Goal: Task Accomplishment & Management: Use online tool/utility

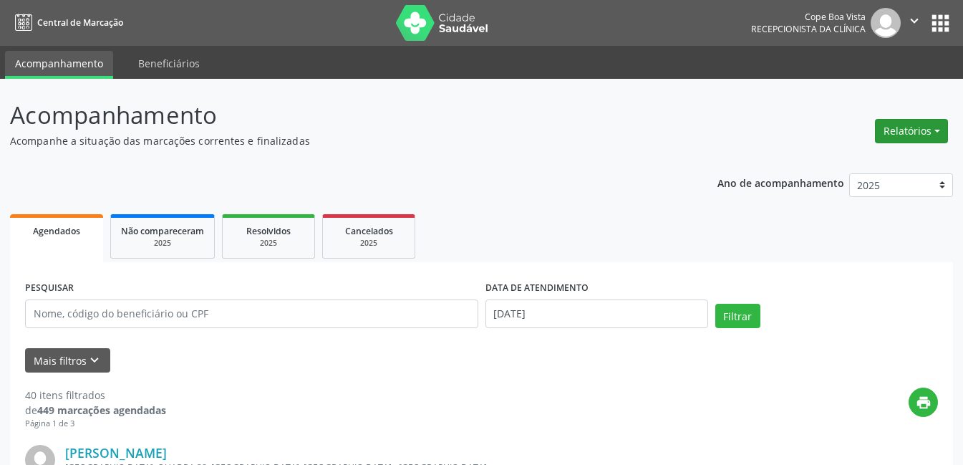
click at [937, 127] on button "Relatórios" at bounding box center [911, 131] width 73 height 24
click at [878, 160] on link "Agendamentos" at bounding box center [872, 162] width 154 height 20
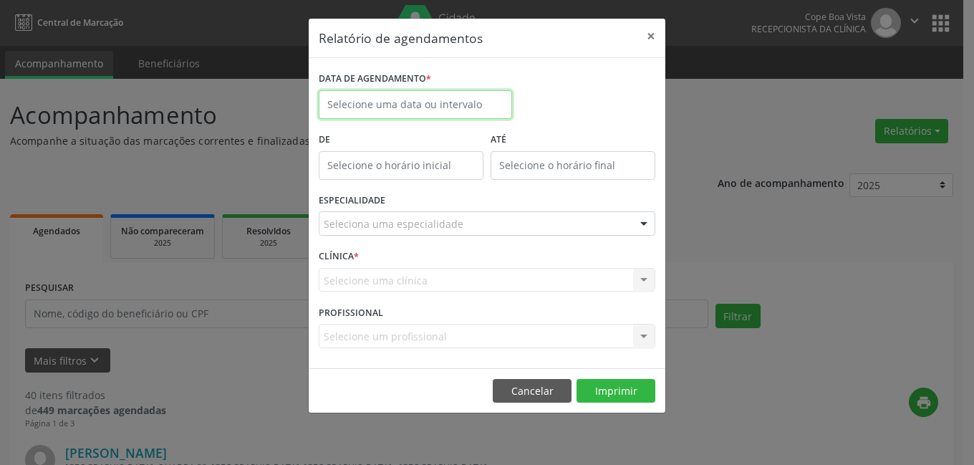
click at [411, 111] on input "text" at bounding box center [415, 104] width 193 height 29
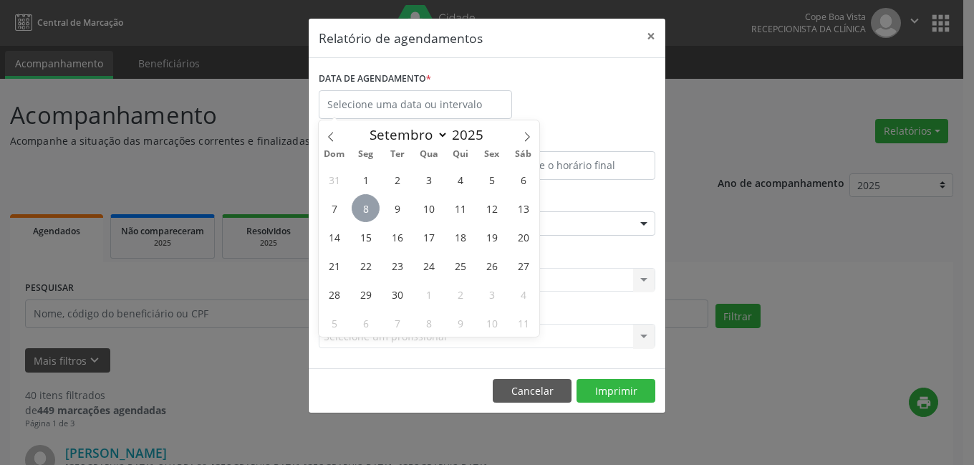
click at [369, 214] on span "8" at bounding box center [365, 208] width 28 height 28
type input "[DATE]"
click at [369, 214] on span "8" at bounding box center [365, 208] width 28 height 28
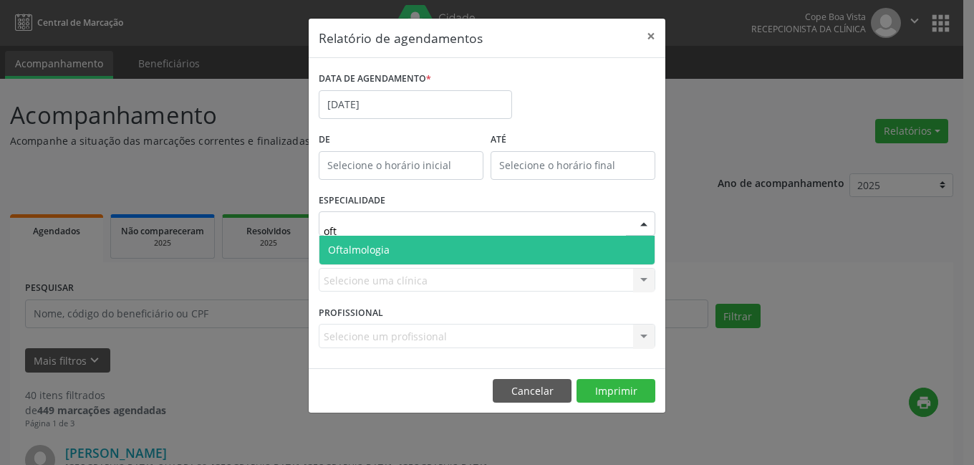
type input "ofta"
click at [424, 250] on span "Oftalmologia" at bounding box center [486, 250] width 335 height 29
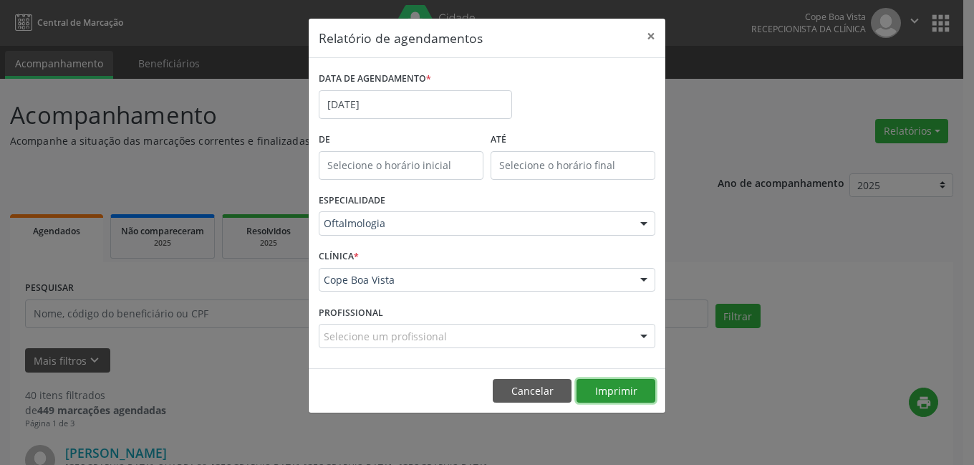
click at [612, 386] on button "Imprimir" at bounding box center [615, 391] width 79 height 24
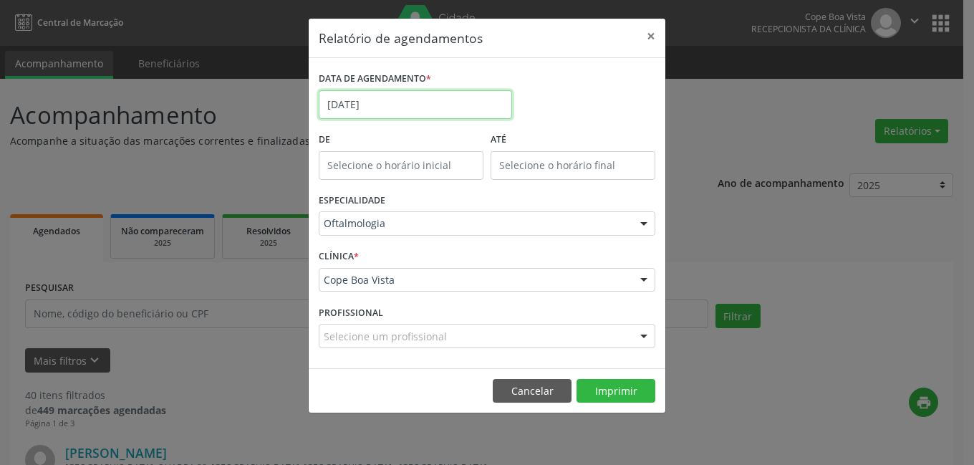
click at [422, 112] on input "[DATE]" at bounding box center [415, 104] width 193 height 29
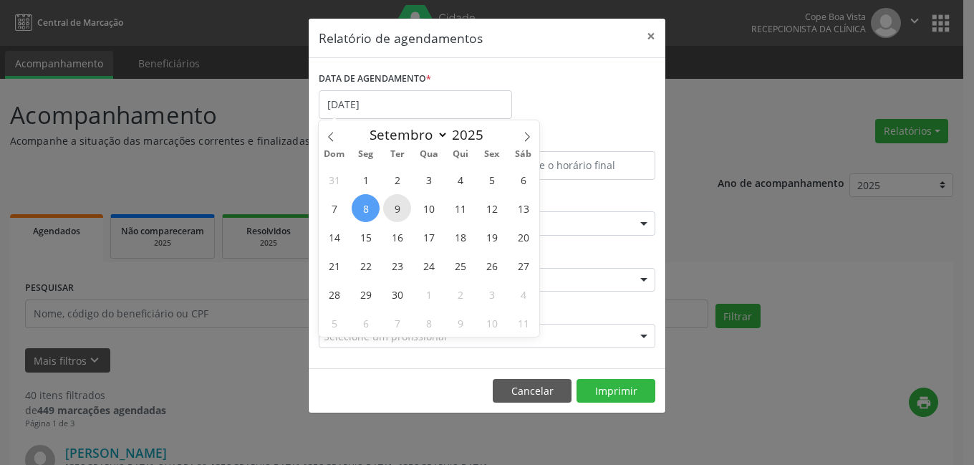
click at [406, 206] on span "9" at bounding box center [397, 208] width 28 height 28
type input "[DATE]"
click at [368, 205] on span "8" at bounding box center [365, 208] width 28 height 28
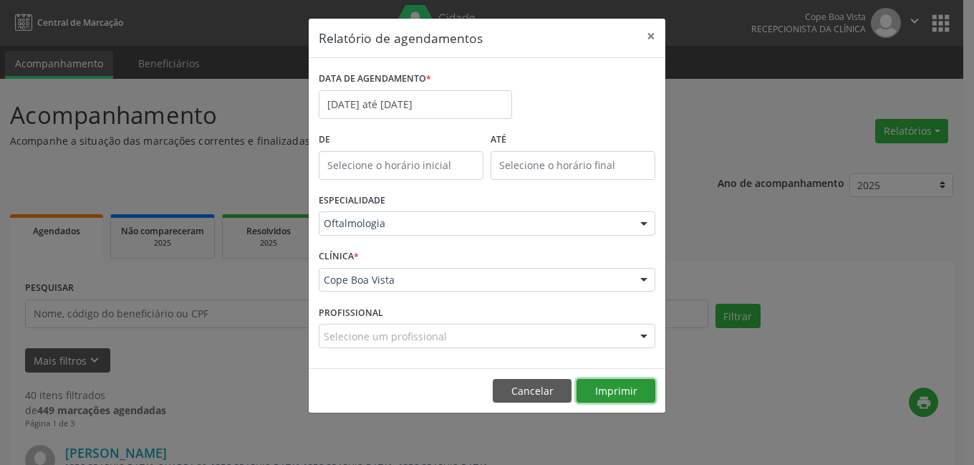
click at [628, 381] on button "Imprimir" at bounding box center [615, 391] width 79 height 24
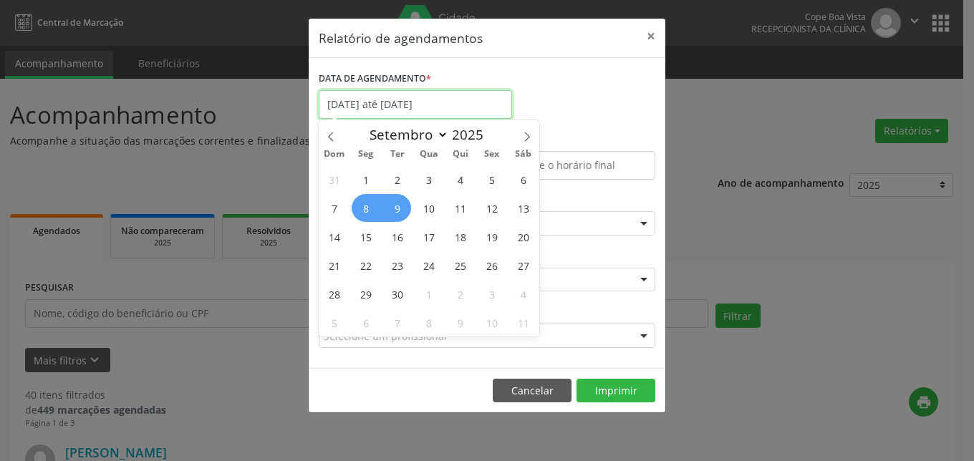
click at [369, 104] on input "[DATE] até [DATE]" at bounding box center [415, 104] width 193 height 29
click at [370, 207] on span "8" at bounding box center [365, 208] width 28 height 28
type input "[DATE]"
click at [392, 208] on span "9" at bounding box center [397, 208] width 28 height 28
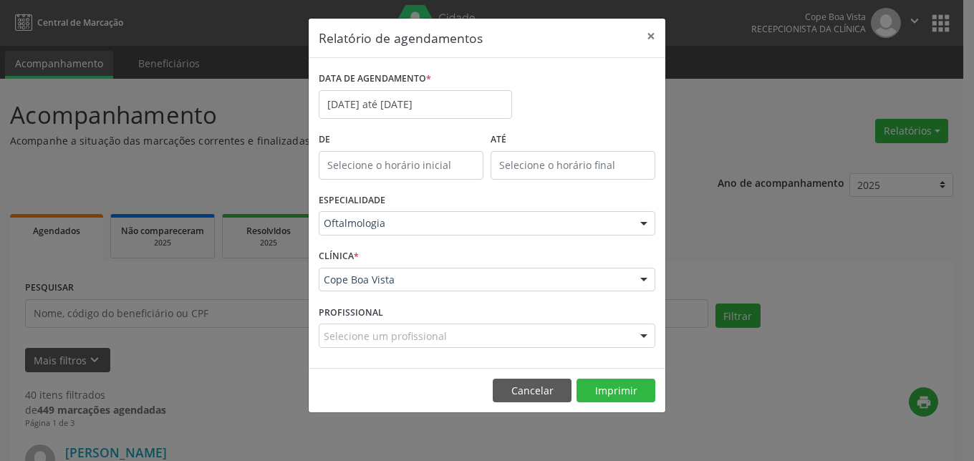
click at [392, 208] on div "ESPECIALIDADE Oftalmologia Todas as especialidades Alergologia Angiologia Arrit…" at bounding box center [487, 218] width 344 height 56
click at [408, 100] on input "[DATE] até [DATE]" at bounding box center [415, 104] width 193 height 29
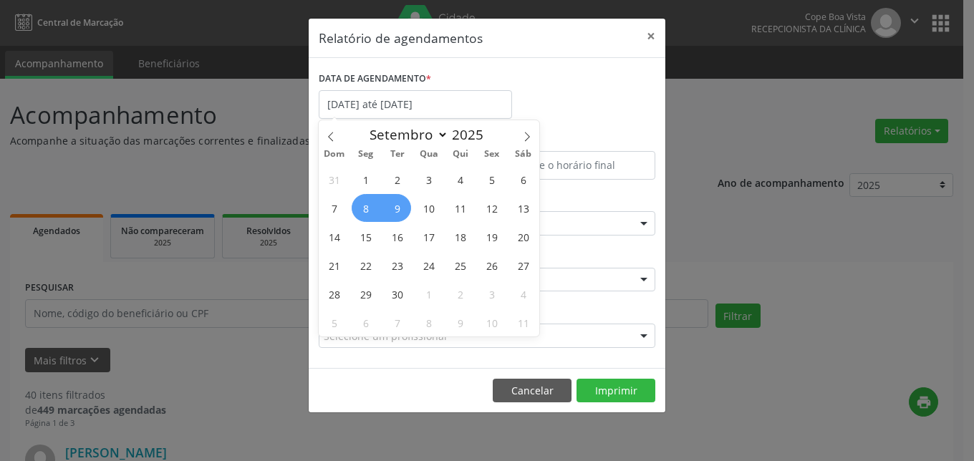
click at [396, 209] on span "9" at bounding box center [397, 208] width 28 height 28
type input "[DATE]"
click at [396, 209] on span "9" at bounding box center [397, 208] width 28 height 28
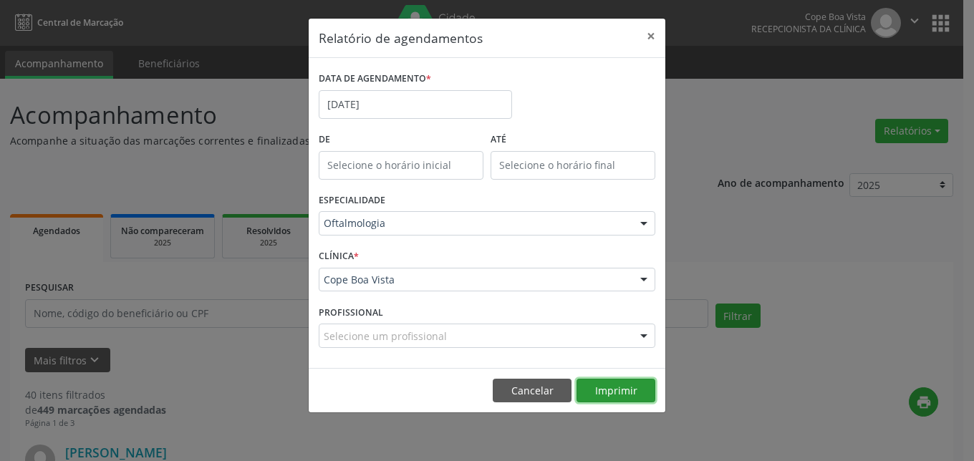
click at [621, 390] on button "Imprimir" at bounding box center [615, 391] width 79 height 24
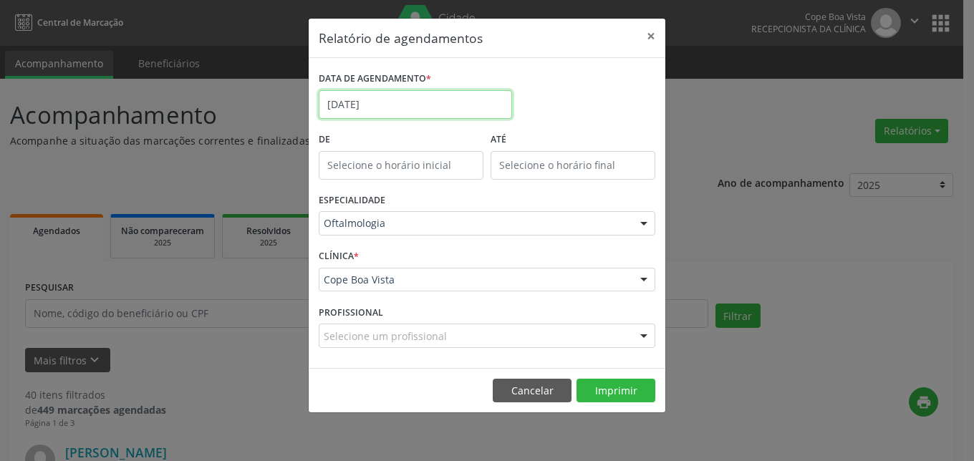
click at [356, 98] on input "[DATE]" at bounding box center [415, 104] width 193 height 29
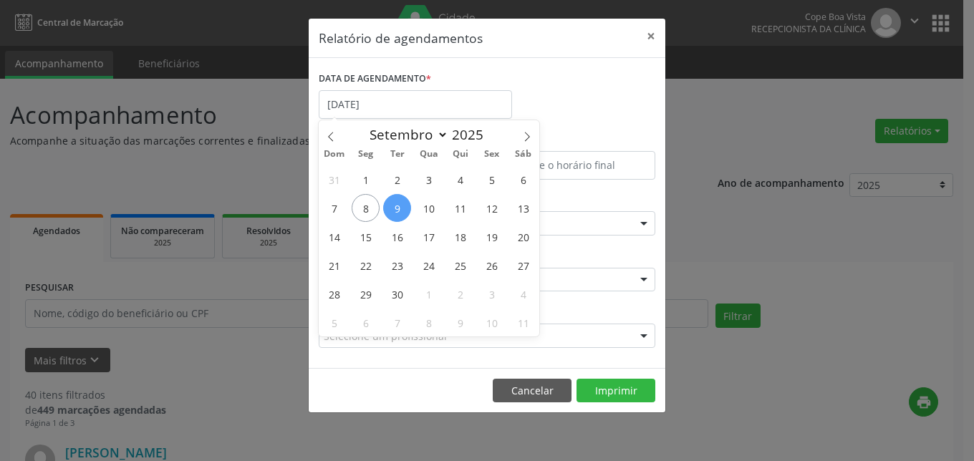
click at [394, 200] on span "9" at bounding box center [397, 208] width 28 height 28
type input "[DATE]"
click at [394, 200] on span "9" at bounding box center [397, 208] width 28 height 28
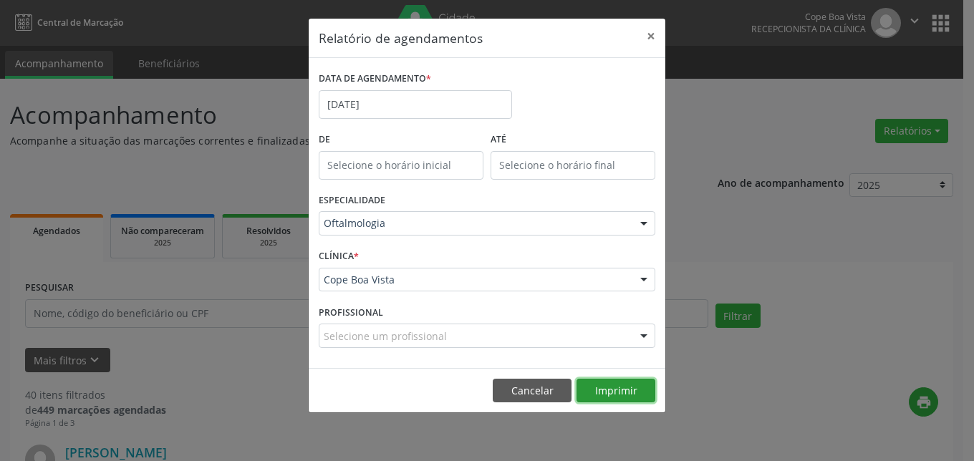
click at [608, 402] on button "Imprimir" at bounding box center [615, 391] width 79 height 24
click at [231, 136] on div "Relatório de agendamentos × DATA DE AGENDAMENTO * [DATE] De ATÉ ESPECIALIDADE O…" at bounding box center [487, 230] width 974 height 461
click at [539, 384] on button "Cancelar" at bounding box center [532, 391] width 79 height 24
